Goal: Information Seeking & Learning: Find contact information

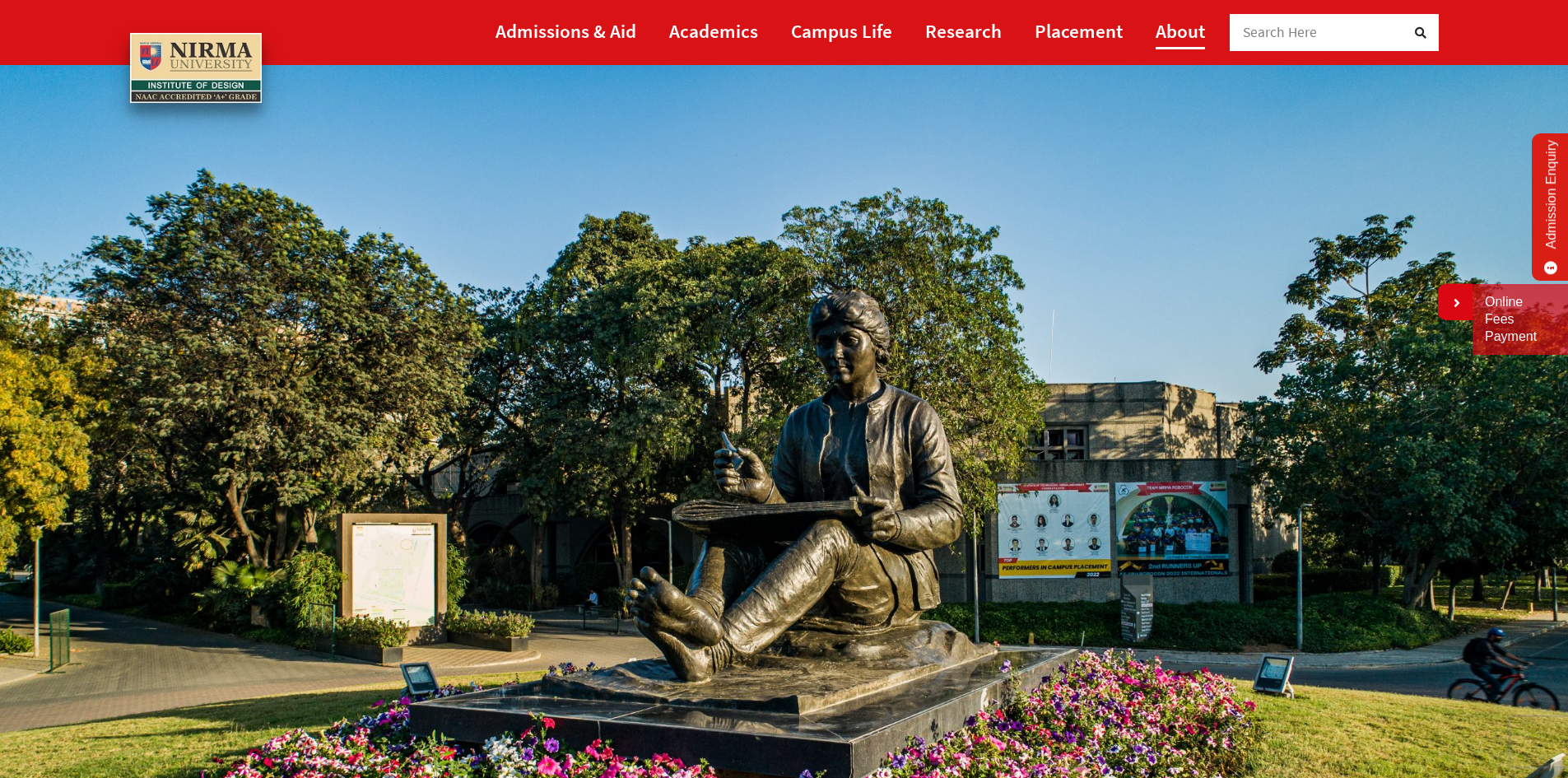
click at [1196, 30] on link "About" at bounding box center [1180, 31] width 50 height 37
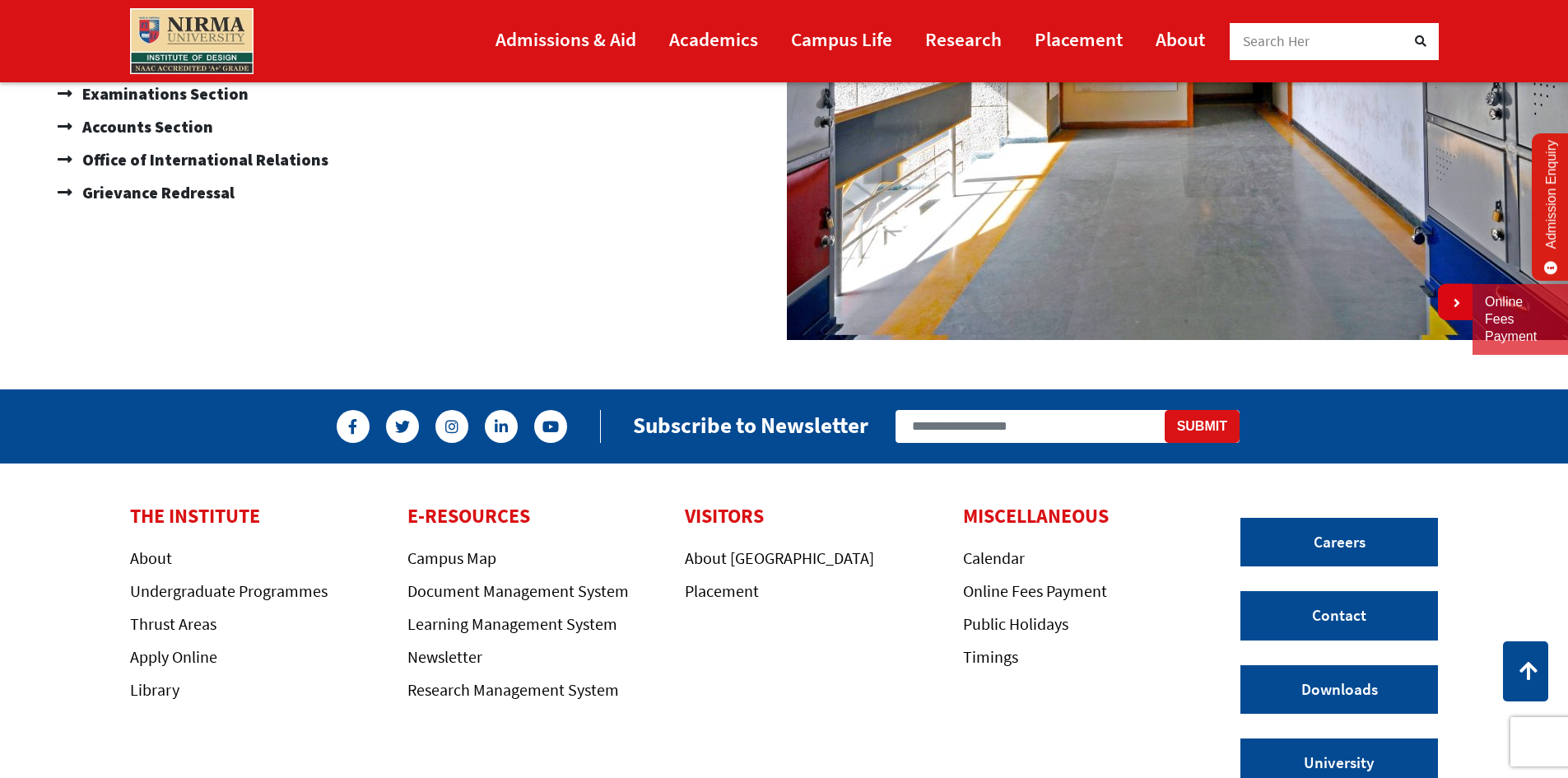
scroll to position [1656, 0]
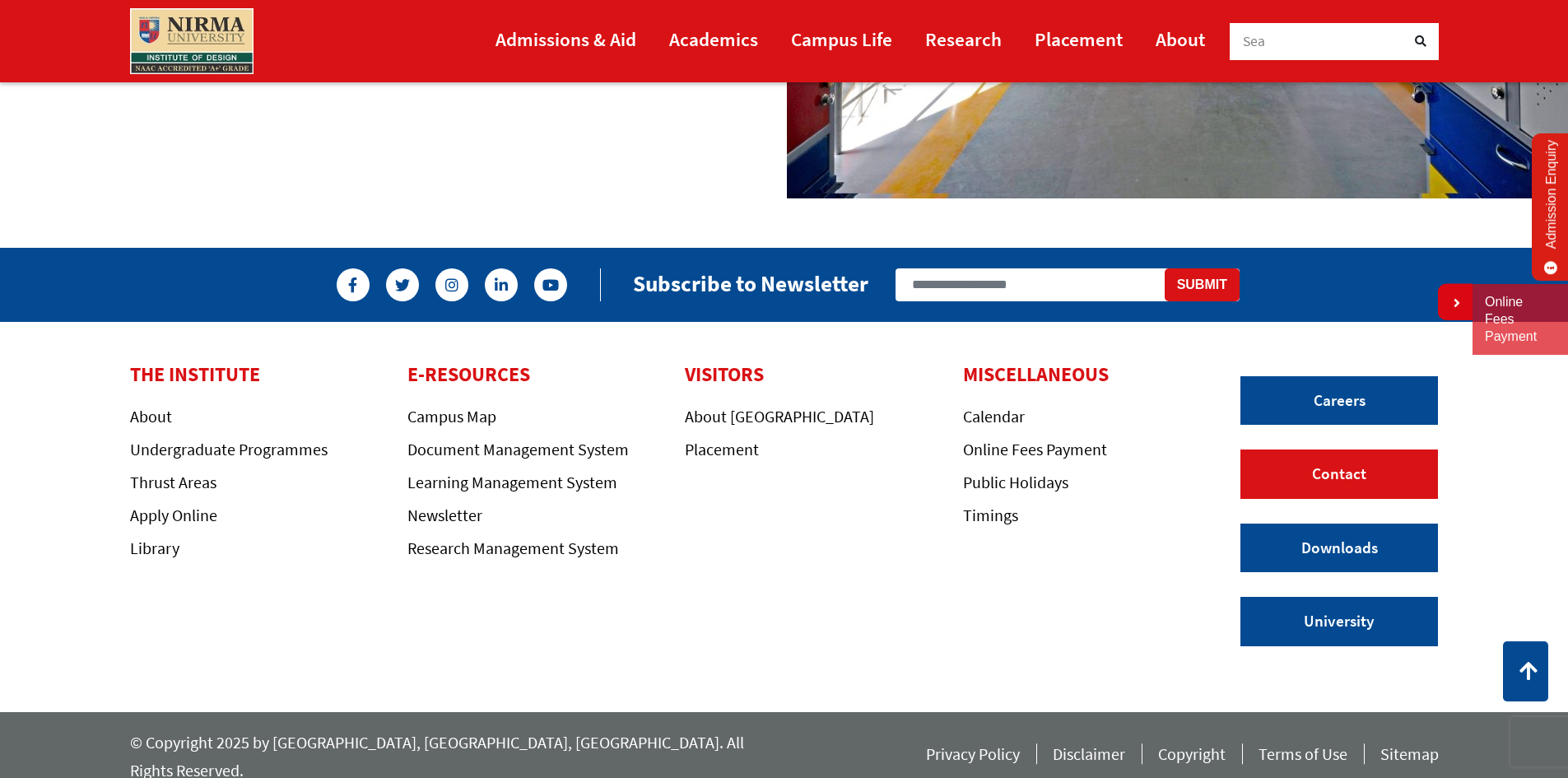
click at [1346, 476] on link "Contact" at bounding box center [1339, 474] width 197 height 50
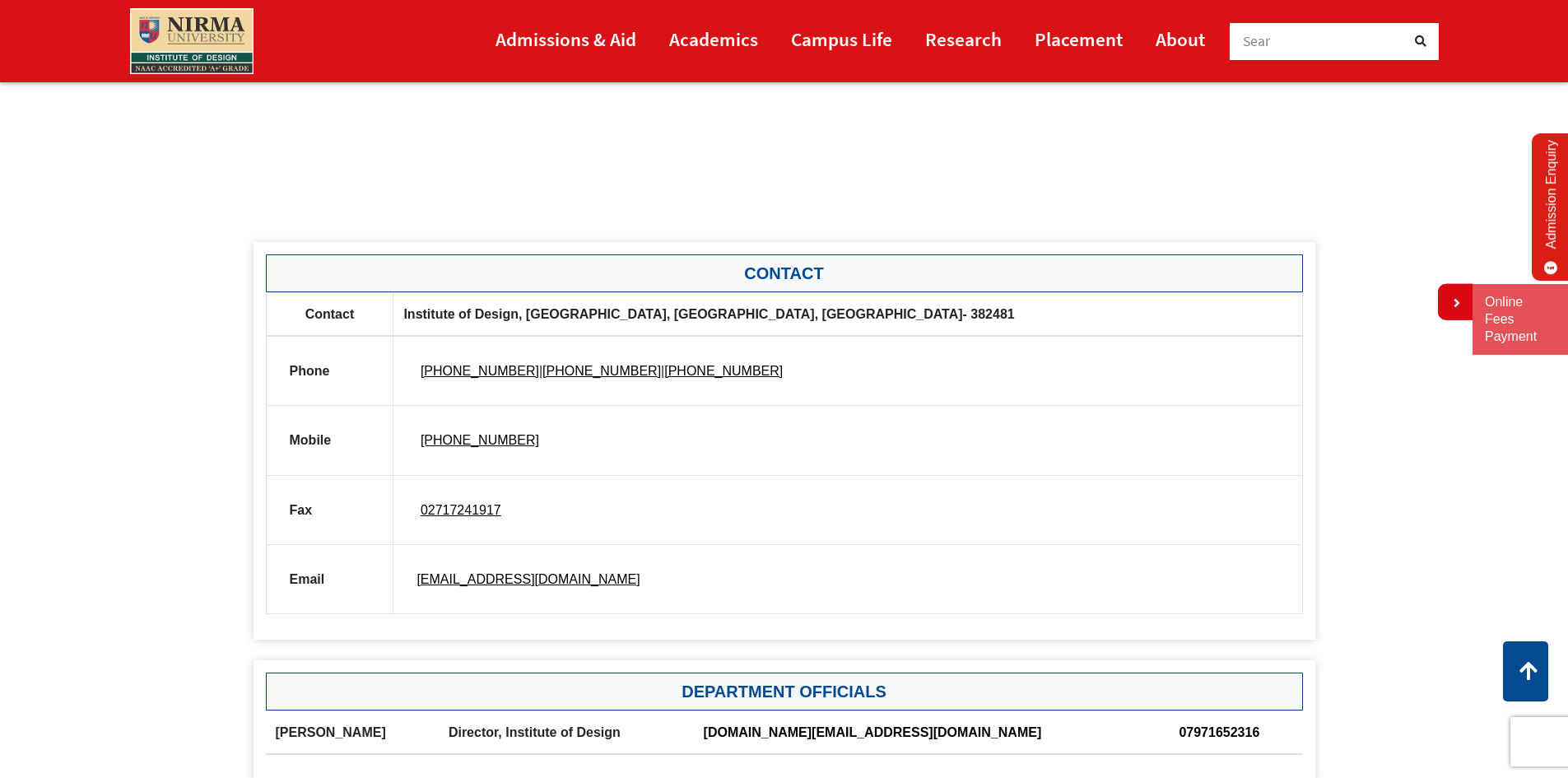
scroll to position [741, 0]
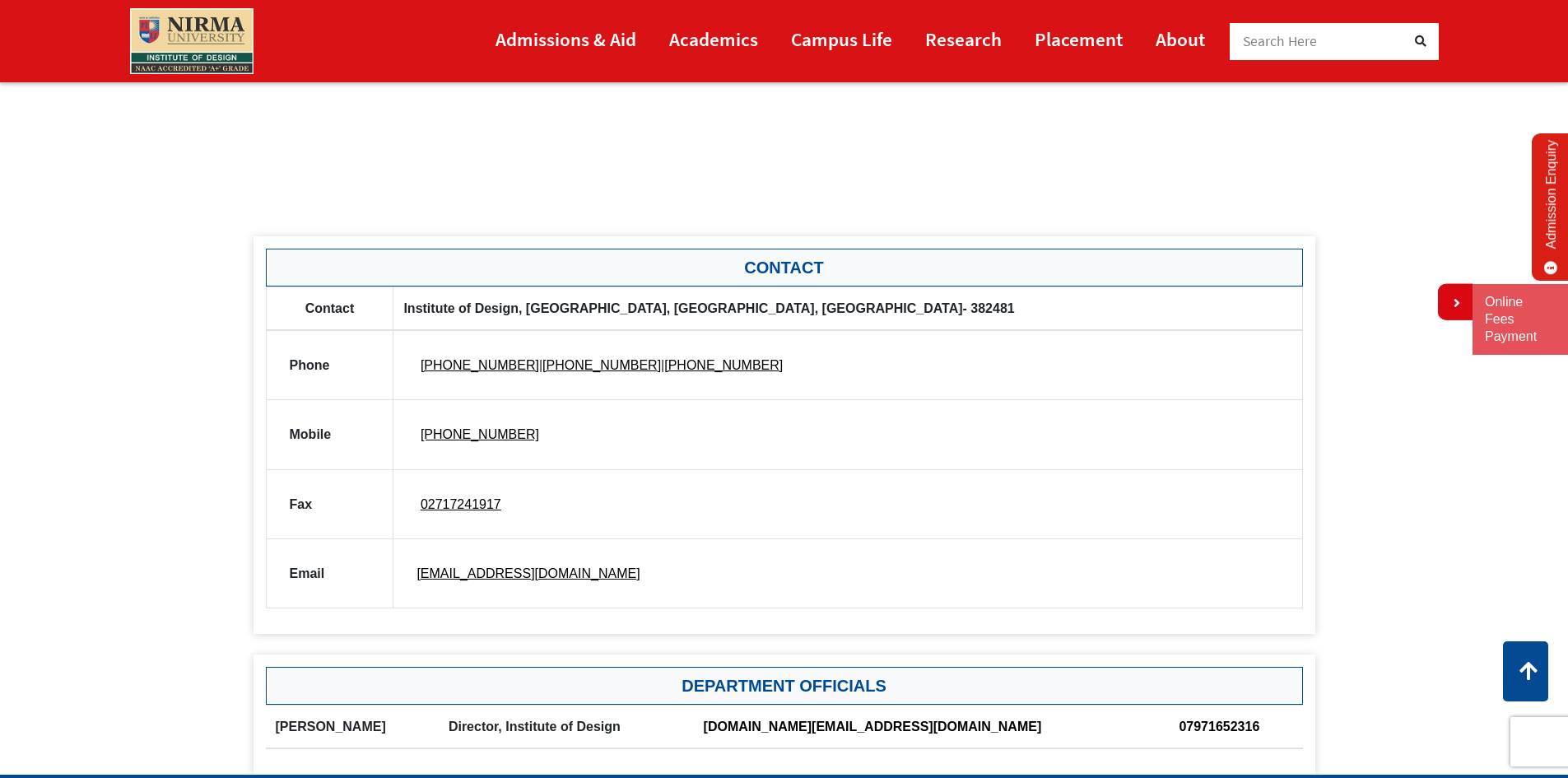
drag, startPoint x: 621, startPoint y: 583, endPoint x: 409, endPoint y: 590, distance: 212.1
click at [409, 590] on td "[EMAIL_ADDRESS][DOMAIN_NAME]" at bounding box center [847, 573] width 909 height 69
drag, startPoint x: 402, startPoint y: 580, endPoint x: 439, endPoint y: 587, distance: 37.7
click at [485, 584] on td "[EMAIL_ADDRESS][DOMAIN_NAME]" at bounding box center [847, 573] width 909 height 69
drag, startPoint x: 411, startPoint y: 578, endPoint x: 558, endPoint y: 568, distance: 147.3
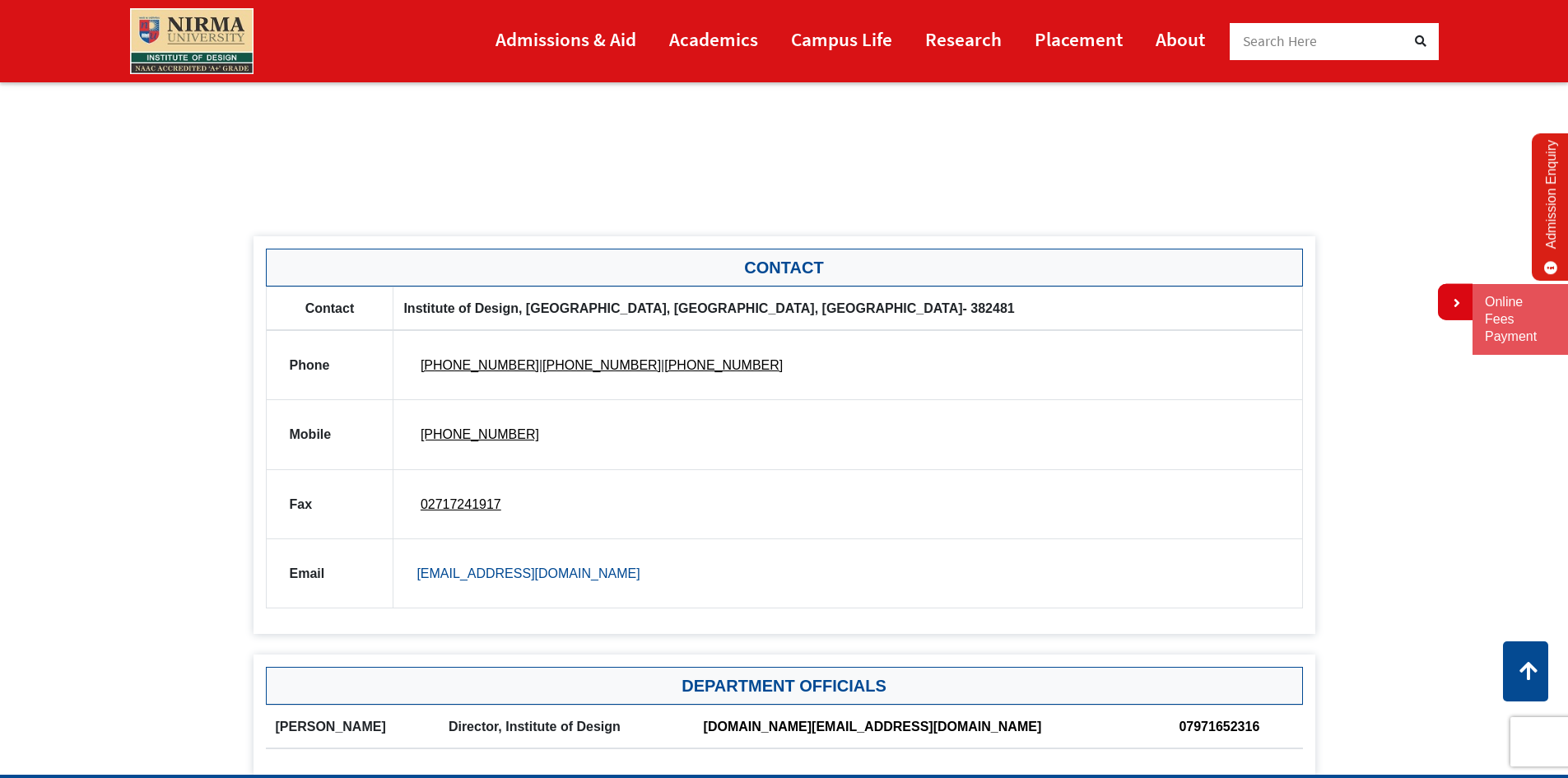
click at [558, 568] on td "[EMAIL_ADDRESS][DOMAIN_NAME]" at bounding box center [847, 573] width 909 height 69
drag, startPoint x: 609, startPoint y: 584, endPoint x: 447, endPoint y: 535, distance: 169.2
click at [447, 535] on tbody "Phone [PHONE_NUMBER] | [PHONE_NUMBER] | [PHONE_NUMBER] Mobile [PHONE_NUMBER] Fa…" at bounding box center [784, 469] width 1036 height 278
drag, startPoint x: 624, startPoint y: 567, endPoint x: 358, endPoint y: 564, distance: 266.0
click at [333, 553] on tr "Email [EMAIL_ADDRESS][DOMAIN_NAME]" at bounding box center [784, 573] width 1036 height 69
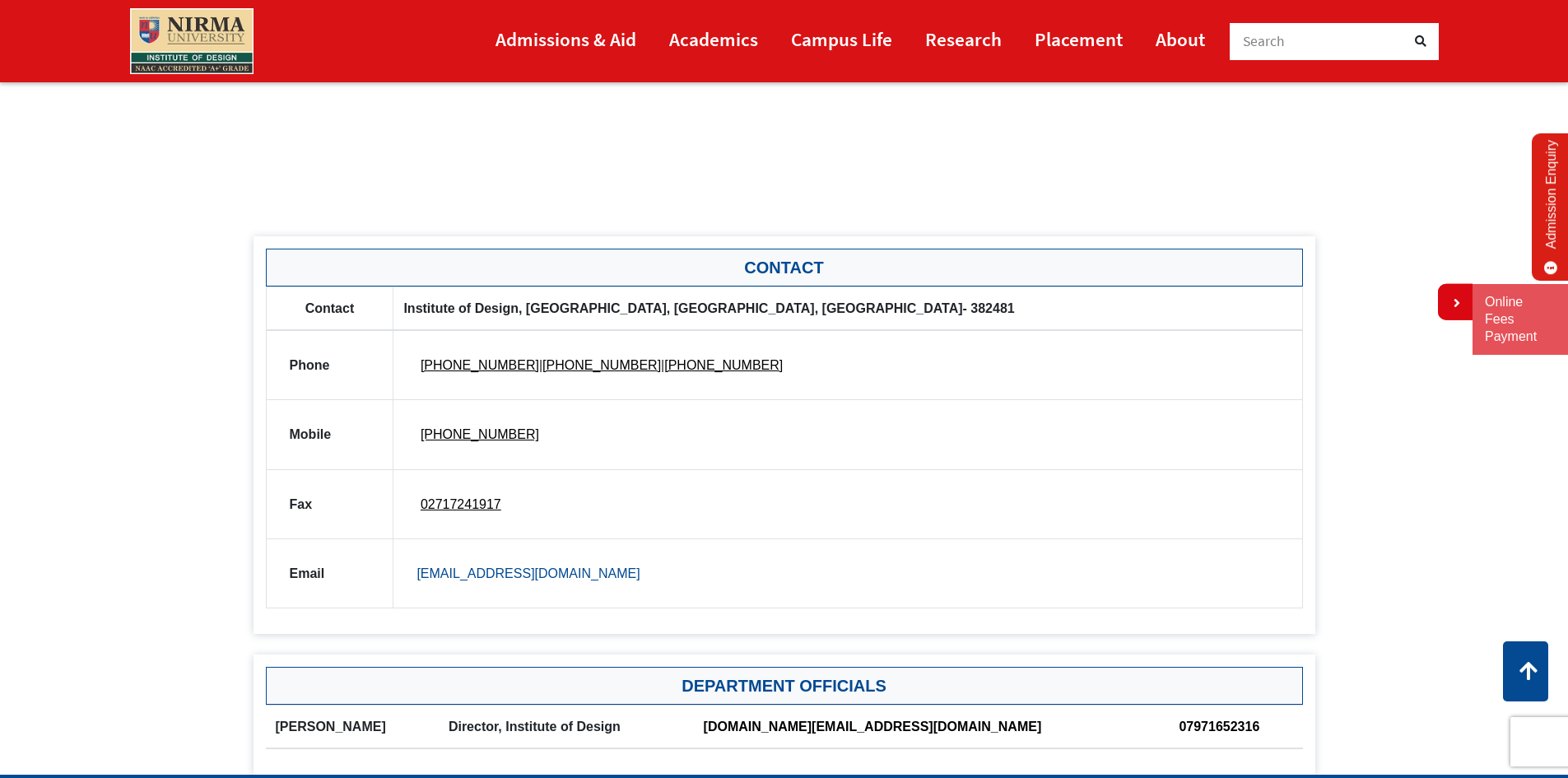
click at [474, 572] on link "[EMAIL_ADDRESS][DOMAIN_NAME]" at bounding box center [528, 573] width 223 height 14
click at [590, 591] on td "[EMAIL_ADDRESS][DOMAIN_NAME]" at bounding box center [847, 573] width 909 height 69
drag, startPoint x: 610, startPoint y: 574, endPoint x: 389, endPoint y: 531, distance: 225.1
click at [382, 549] on tr "Email [EMAIL_ADDRESS][DOMAIN_NAME]" at bounding box center [784, 573] width 1036 height 69
drag, startPoint x: 398, startPoint y: 507, endPoint x: 769, endPoint y: 612, distance: 385.6
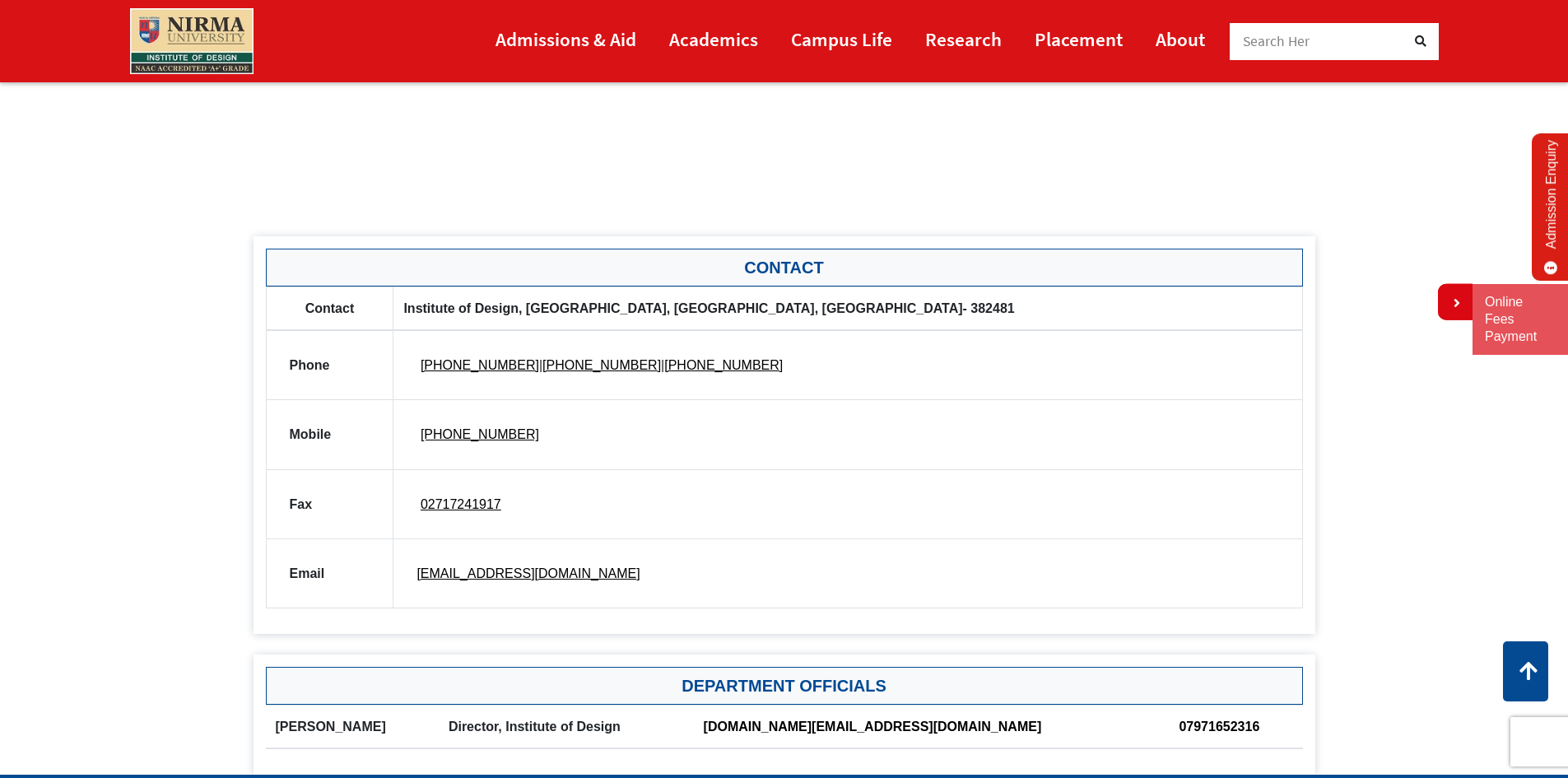
click at [769, 612] on div "Contact Institute of Design, Block-ID, [GEOGRAPHIC_DATA], [GEOGRAPHIC_DATA]- 38…" at bounding box center [784, 454] width 1037 height 335
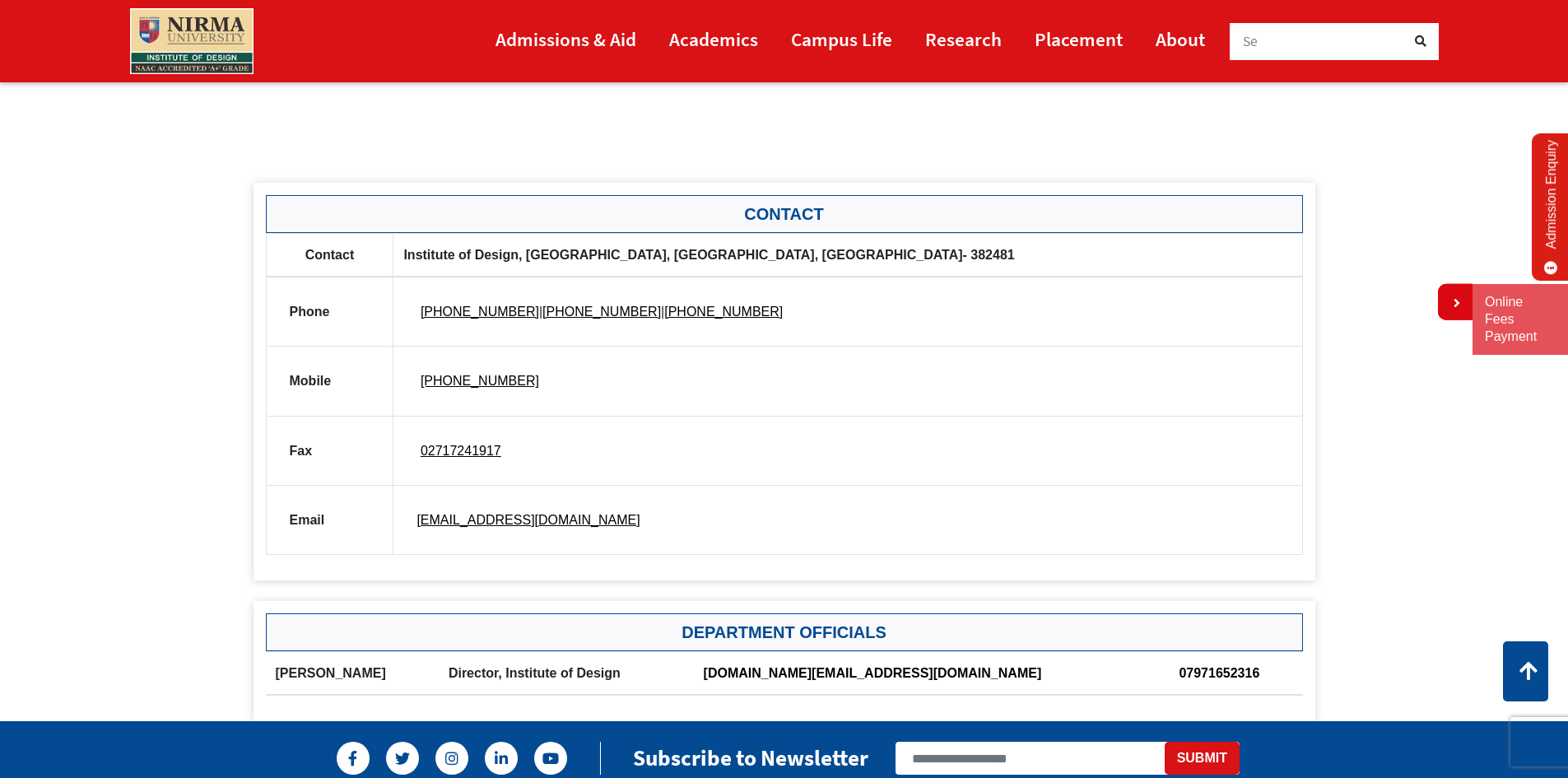
scroll to position [823, 0]
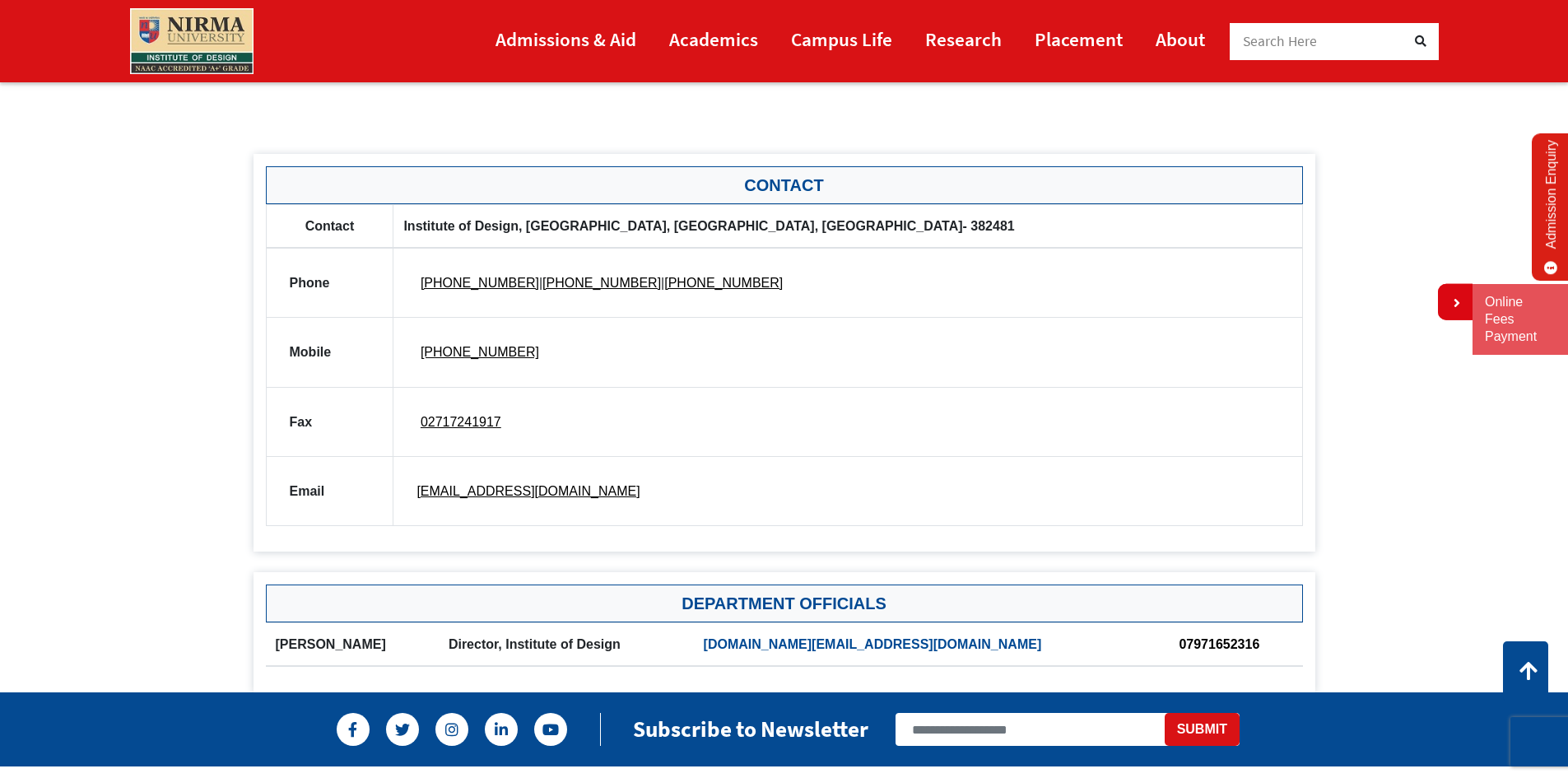
drag, startPoint x: 982, startPoint y: 646, endPoint x: 830, endPoint y: 647, distance: 152.0
click at [830, 647] on th "[DOMAIN_NAME][EMAIL_ADDRESS][DOMAIN_NAME]" at bounding box center [931, 644] width 476 height 43
drag, startPoint x: 798, startPoint y: 645, endPoint x: 900, endPoint y: 645, distance: 102.0
click at [900, 645] on th "[DOMAIN_NAME][EMAIL_ADDRESS][DOMAIN_NAME]" at bounding box center [931, 644] width 476 height 43
drag, startPoint x: 900, startPoint y: 671, endPoint x: 772, endPoint y: 594, distance: 149.4
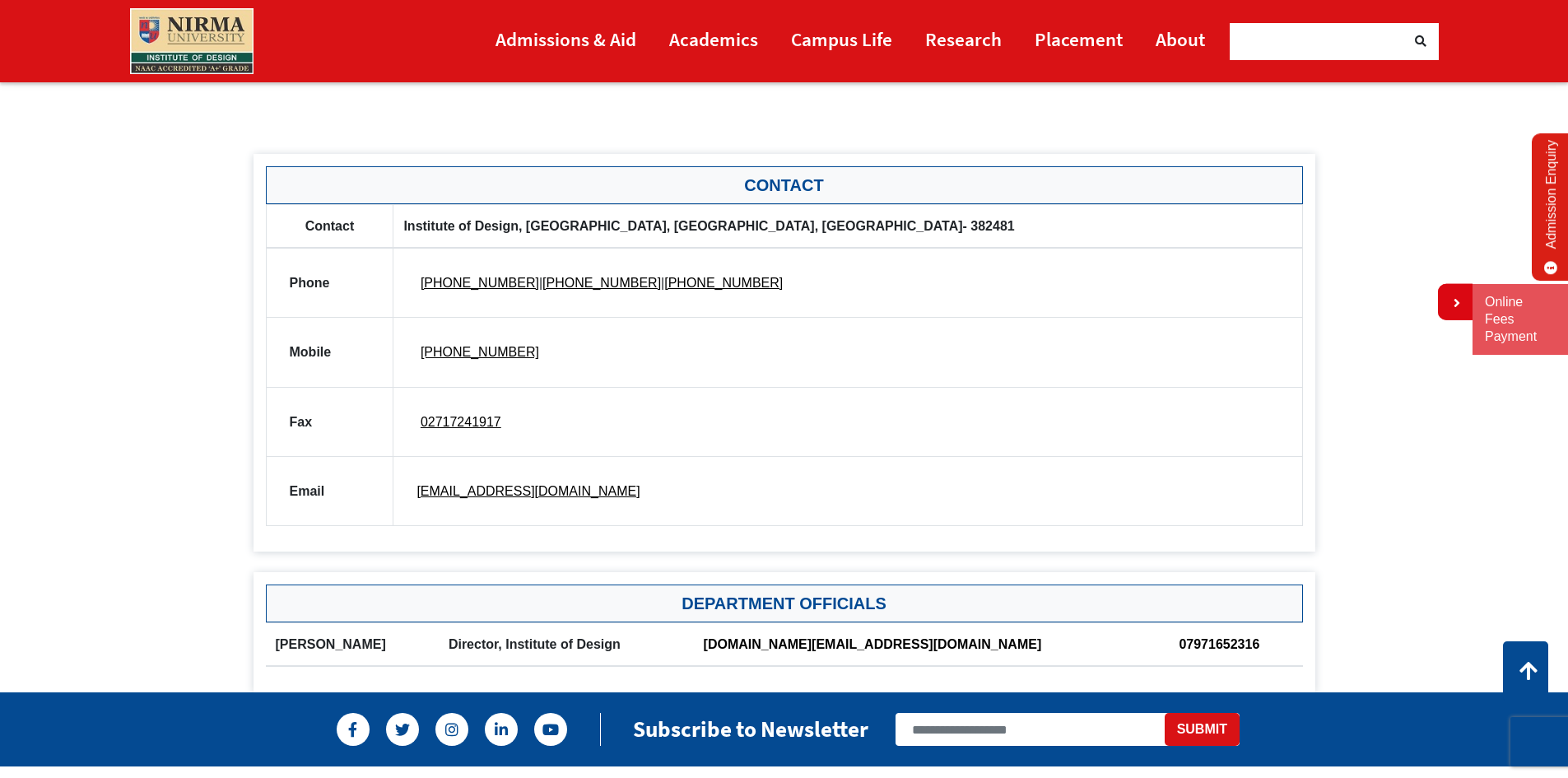
click at [772, 594] on div "Department Officials [PERSON_NAME] Director, Institute of Design [DOMAIN_NAME][…" at bounding box center [784, 632] width 1062 height 120
drag, startPoint x: 802, startPoint y: 639, endPoint x: 968, endPoint y: 648, distance: 166.2
click at [968, 648] on th "[DOMAIN_NAME][EMAIL_ADDRESS][DOMAIN_NAME]" at bounding box center [931, 644] width 476 height 43
